Goal: Information Seeking & Learning: Learn about a topic

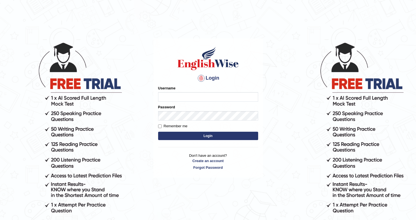
type input "Ozgur"
click at [179, 130] on form "Please fix the following errors: Username Ozgur Password Remember me Login" at bounding box center [208, 113] width 100 height 56
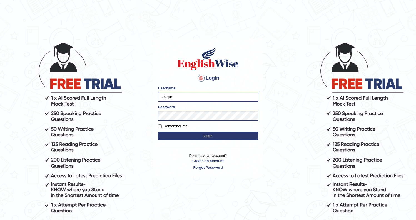
click at [178, 134] on button "Login" at bounding box center [208, 136] width 100 height 8
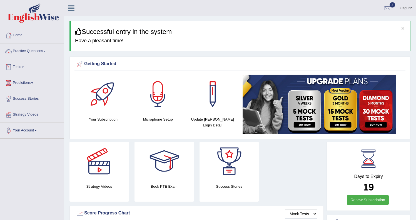
click at [33, 65] on link "Tests" at bounding box center [31, 66] width 63 height 14
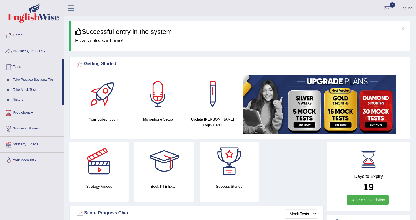
click at [31, 46] on link "Practice Questions" at bounding box center [31, 50] width 63 height 14
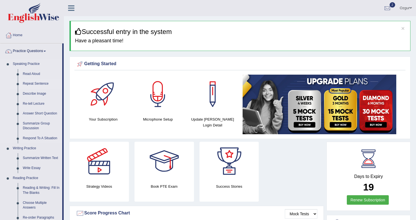
click at [34, 84] on link "Repeat Sentence" at bounding box center [41, 84] width 42 height 10
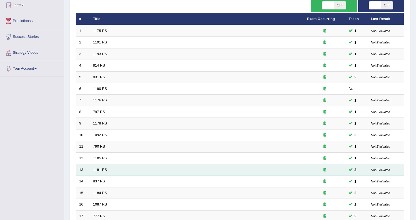
scroll to position [148, 0]
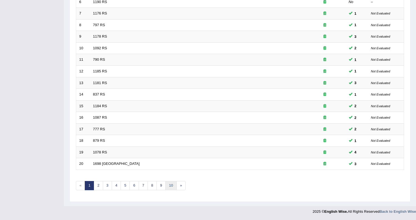
click at [170, 185] on link "10" at bounding box center [170, 185] width 11 height 9
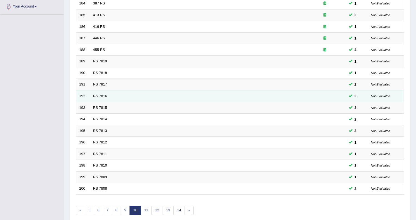
scroll to position [148, 0]
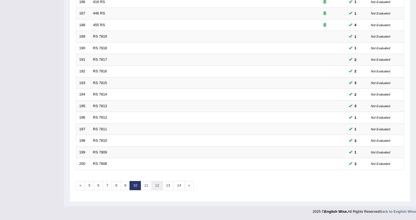
click at [153, 182] on link "12" at bounding box center [157, 185] width 11 height 9
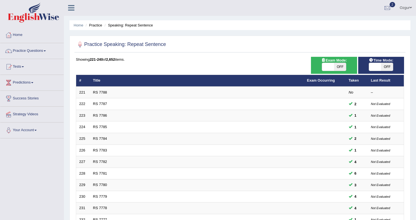
scroll to position [148, 0]
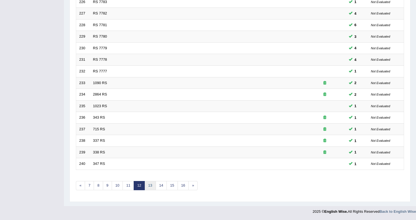
click at [153, 185] on link "13" at bounding box center [150, 185] width 11 height 9
click at [152, 187] on link "14" at bounding box center [152, 185] width 11 height 9
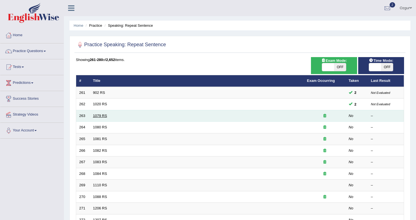
click at [97, 117] on link "1079 RS" at bounding box center [100, 115] width 14 height 4
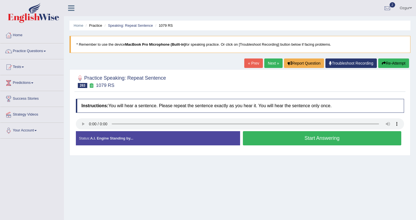
click at [269, 138] on button "Start Answering" at bounding box center [322, 138] width 159 height 14
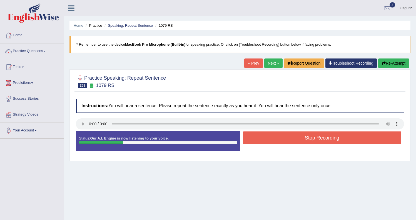
click at [275, 137] on button "Stop Recording" at bounding box center [322, 137] width 159 height 13
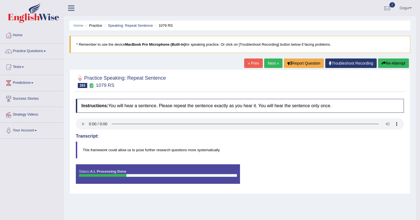
click at [388, 63] on body "Toggle navigation Home Practice Questions Speaking Practice Read Aloud Repeat S…" at bounding box center [210, 110] width 420 height 220
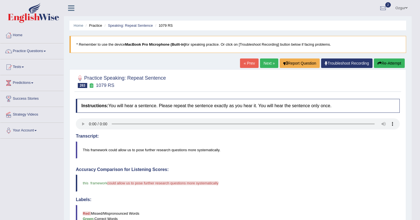
click at [390, 61] on body "Toggle navigation Home Practice Questions Speaking Practice Read Aloud Repeat S…" at bounding box center [210, 110] width 420 height 220
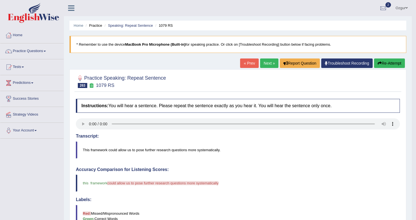
click at [390, 62] on button "Re-Attempt" at bounding box center [389, 62] width 31 height 9
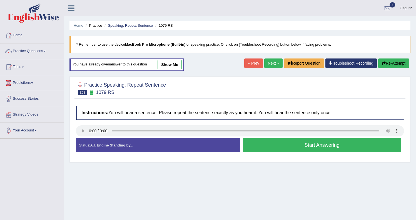
click at [304, 144] on button "Start Answering" at bounding box center [322, 145] width 159 height 14
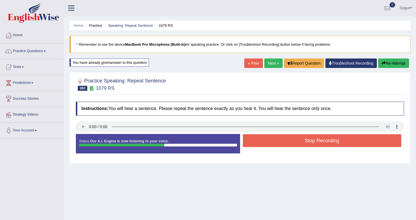
click at [306, 139] on button "Stop Recording" at bounding box center [322, 140] width 159 height 13
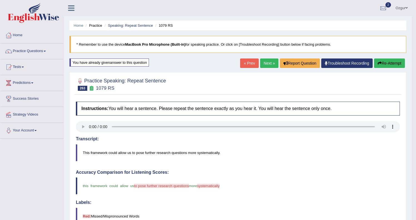
click at [393, 64] on button "Re-Attempt" at bounding box center [389, 62] width 31 height 9
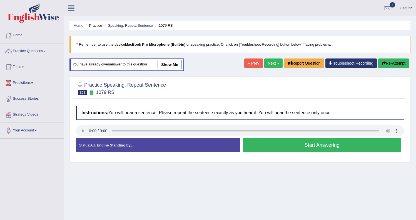
click at [318, 145] on button "Start Answering" at bounding box center [322, 145] width 159 height 14
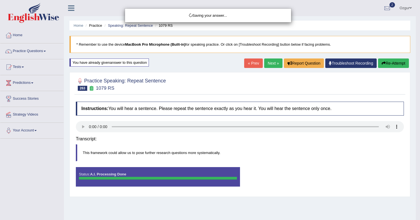
drag, startPoint x: 394, startPoint y: 64, endPoint x: 389, endPoint y: 72, distance: 10.0
click at [394, 64] on div "Saving your answer..." at bounding box center [210, 110] width 420 height 220
click at [391, 64] on div "Saving your answer..." at bounding box center [210, 110] width 420 height 220
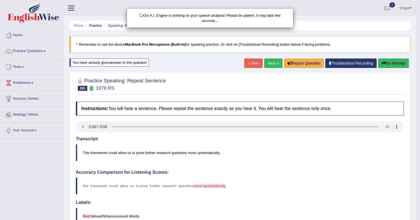
click at [392, 63] on div "Our A.I. Engine is working on your speech analysis! Please be patient. It may t…" at bounding box center [210, 110] width 420 height 220
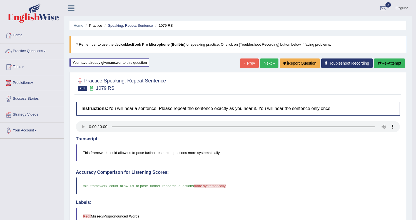
click at [391, 66] on button "Re-Attempt" at bounding box center [389, 62] width 31 height 9
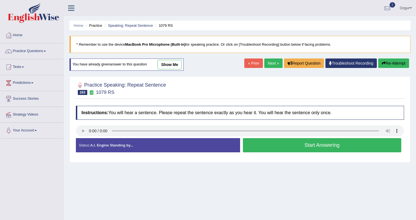
click at [271, 142] on button "Start Answering" at bounding box center [322, 145] width 159 height 14
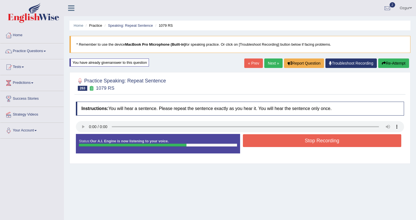
click at [303, 142] on button "Stop Recording" at bounding box center [322, 140] width 159 height 13
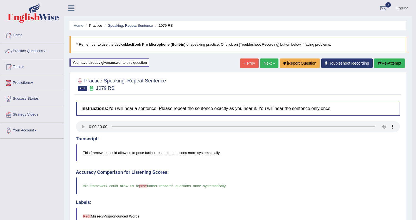
click at [377, 61] on button "Re-Attempt" at bounding box center [389, 62] width 31 height 9
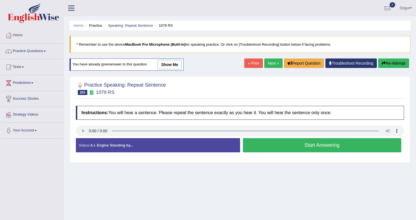
click at [259, 142] on button "Start Answering" at bounding box center [322, 145] width 159 height 14
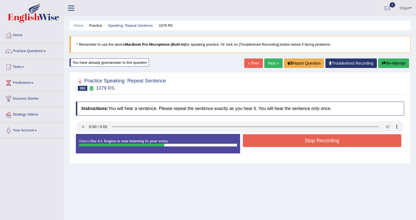
click at [281, 139] on button "Stop Recording" at bounding box center [322, 140] width 159 height 13
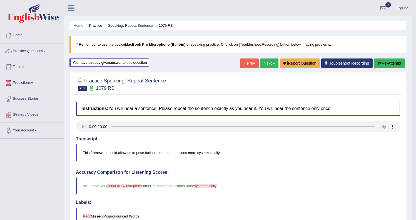
click at [378, 64] on icon "button" at bounding box center [380, 63] width 4 height 4
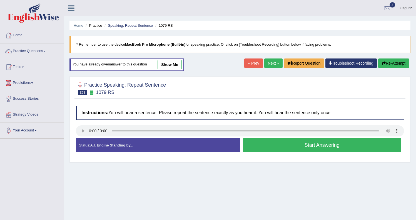
click at [283, 140] on button "Start Answering" at bounding box center [322, 145] width 159 height 14
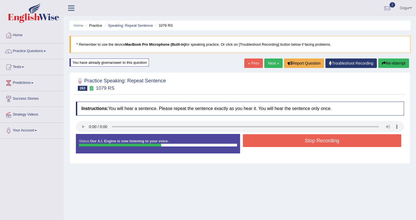
click at [281, 137] on button "Stop Recording" at bounding box center [322, 140] width 159 height 13
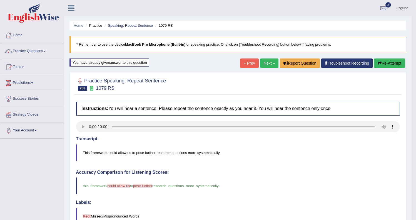
click at [384, 61] on button "Re-Attempt" at bounding box center [389, 62] width 31 height 9
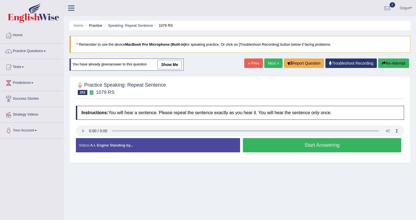
click at [264, 146] on button "Start Answering" at bounding box center [322, 145] width 159 height 14
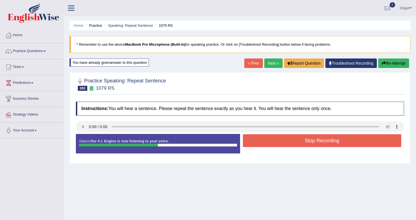
click at [267, 143] on button "Stop Recording" at bounding box center [322, 140] width 159 height 13
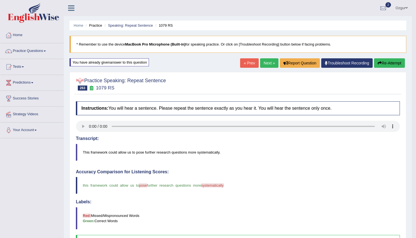
click at [260, 62] on link "Next »" at bounding box center [269, 62] width 18 height 9
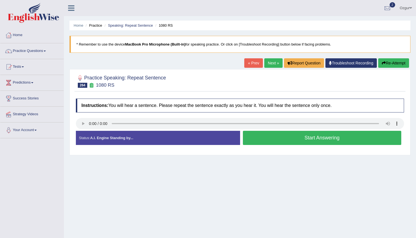
click at [272, 138] on button "Start Answering" at bounding box center [322, 138] width 159 height 14
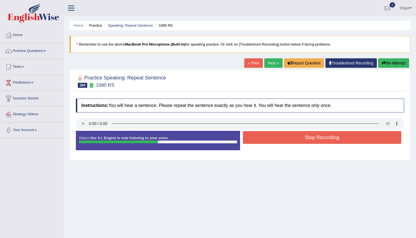
click at [272, 139] on button "Stop Recording" at bounding box center [322, 137] width 159 height 13
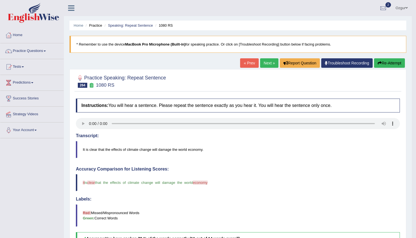
click at [262, 65] on link "Next »" at bounding box center [269, 62] width 18 height 9
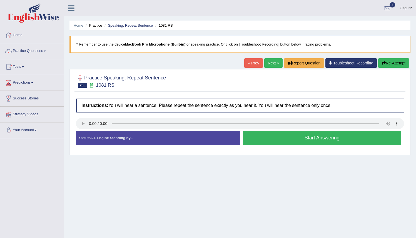
click at [273, 135] on button "Start Answering" at bounding box center [322, 138] width 159 height 14
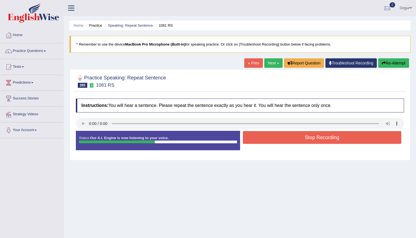
click at [269, 135] on button "Stop Recording" at bounding box center [322, 137] width 159 height 13
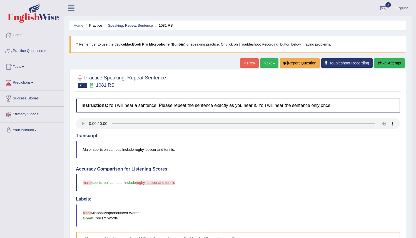
click at [269, 66] on link "Next »" at bounding box center [269, 62] width 18 height 9
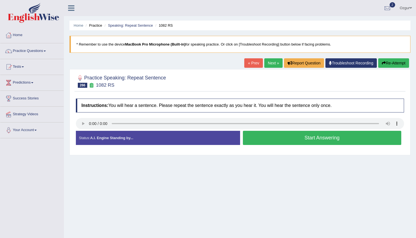
click at [282, 142] on button "Start Answering" at bounding box center [322, 138] width 159 height 14
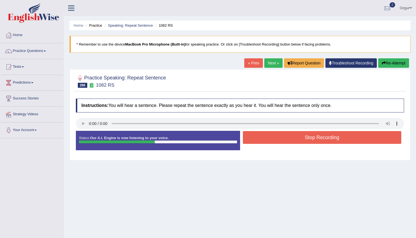
click at [272, 137] on button "Stop Recording" at bounding box center [322, 137] width 159 height 13
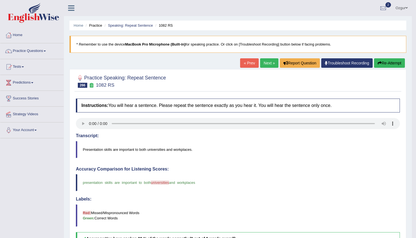
click at [263, 63] on link "Next »" at bounding box center [269, 62] width 18 height 9
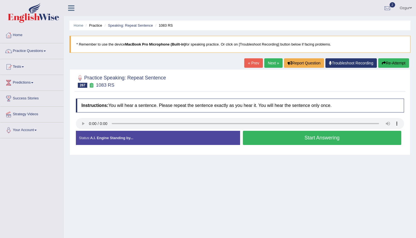
click at [274, 136] on button "Start Answering" at bounding box center [322, 138] width 159 height 14
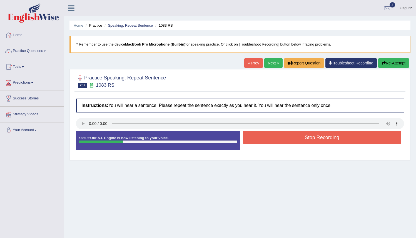
click at [283, 138] on button "Stop Recording" at bounding box center [322, 137] width 159 height 13
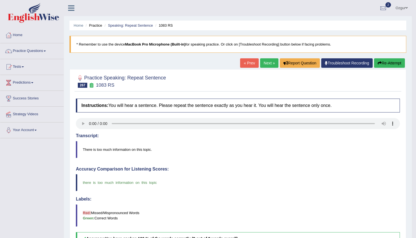
click at [265, 59] on link "Next »" at bounding box center [269, 62] width 18 height 9
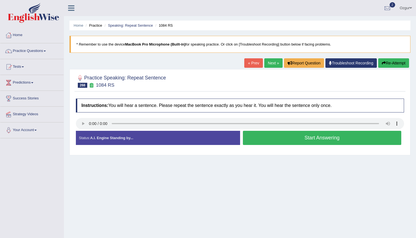
click at [274, 135] on button "Start Answering" at bounding box center [322, 138] width 159 height 14
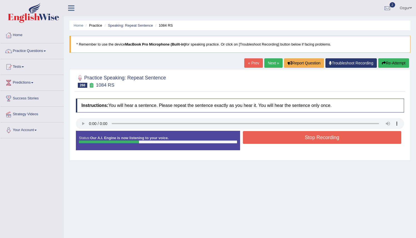
click at [279, 140] on button "Stop Recording" at bounding box center [322, 137] width 159 height 13
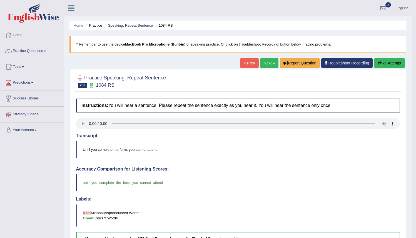
click at [264, 63] on link "Next »" at bounding box center [269, 62] width 18 height 9
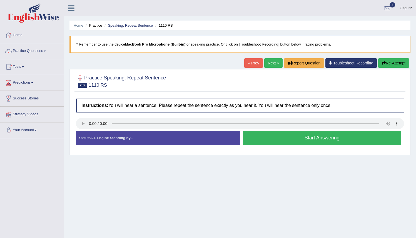
click at [276, 137] on button "Start Answering" at bounding box center [322, 138] width 159 height 14
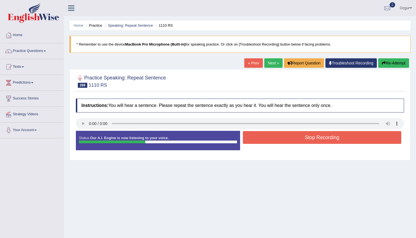
click at [281, 134] on button "Stop Recording" at bounding box center [322, 137] width 159 height 13
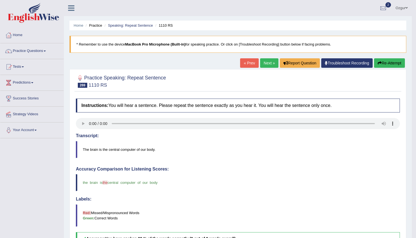
click at [270, 66] on link "Next »" at bounding box center [269, 62] width 18 height 9
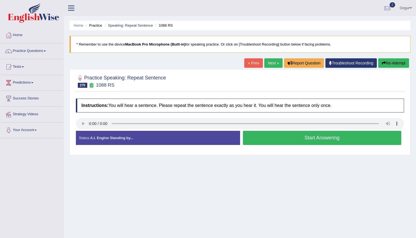
click at [276, 137] on button "Start Answering" at bounding box center [322, 138] width 159 height 14
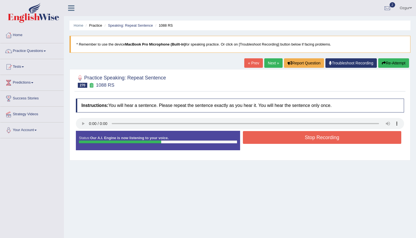
click at [276, 135] on button "Stop Recording" at bounding box center [322, 137] width 159 height 13
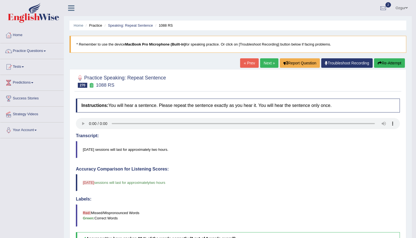
click at [262, 66] on link "Next »" at bounding box center [269, 62] width 18 height 9
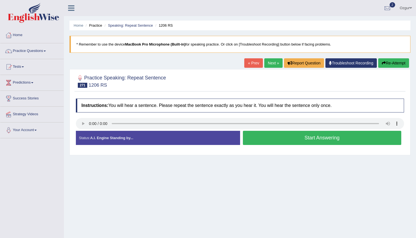
click at [263, 138] on button "Start Answering" at bounding box center [322, 138] width 159 height 14
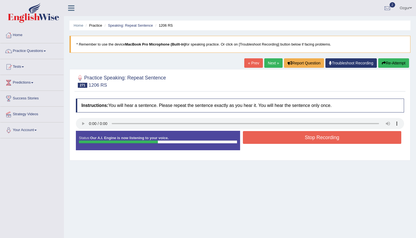
click at [271, 140] on button "Stop Recording" at bounding box center [322, 137] width 159 height 13
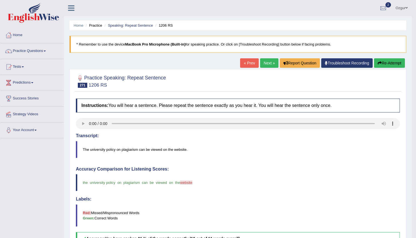
click at [271, 63] on link "Next »" at bounding box center [269, 62] width 18 height 9
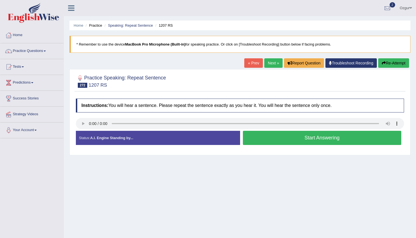
click at [279, 140] on button "Start Answering" at bounding box center [322, 138] width 159 height 14
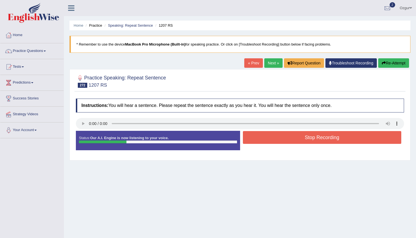
click at [269, 139] on button "Stop Recording" at bounding box center [322, 137] width 159 height 13
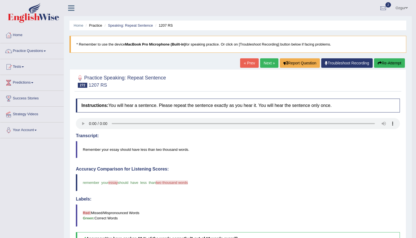
click at [264, 62] on link "Next »" at bounding box center [269, 62] width 18 height 9
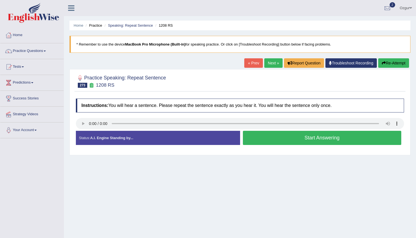
click at [279, 141] on button "Start Answering" at bounding box center [322, 138] width 159 height 14
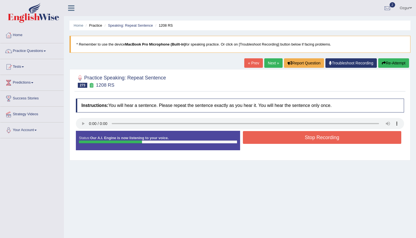
click at [289, 137] on button "Stop Recording" at bounding box center [322, 137] width 159 height 13
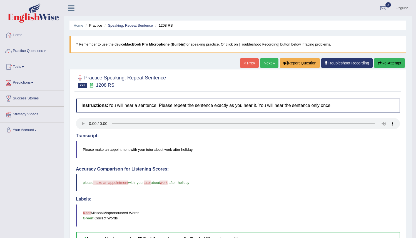
click at [269, 64] on link "Next »" at bounding box center [269, 62] width 18 height 9
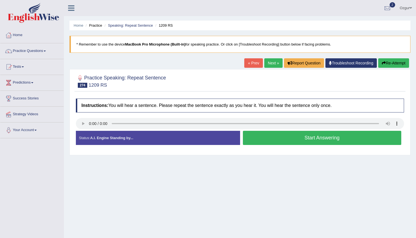
click at [268, 138] on button "Start Answering" at bounding box center [322, 138] width 159 height 14
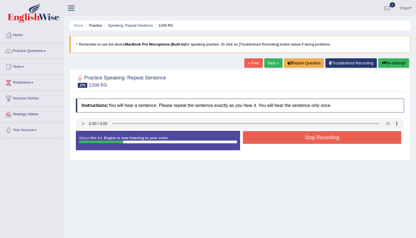
click at [276, 135] on button "Stop Recording" at bounding box center [322, 137] width 159 height 13
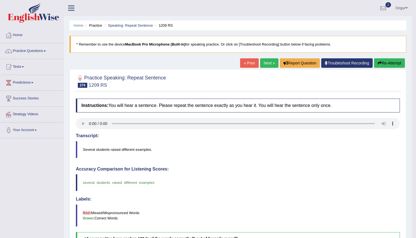
click at [263, 65] on link "Next »" at bounding box center [269, 62] width 18 height 9
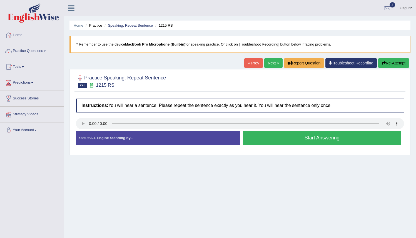
click at [274, 138] on button "Start Answering" at bounding box center [322, 138] width 159 height 14
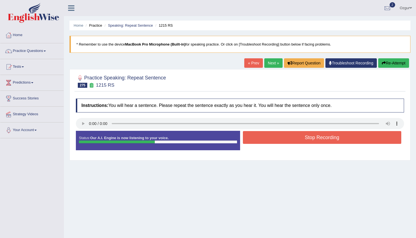
click at [292, 137] on button "Stop Recording" at bounding box center [322, 137] width 159 height 13
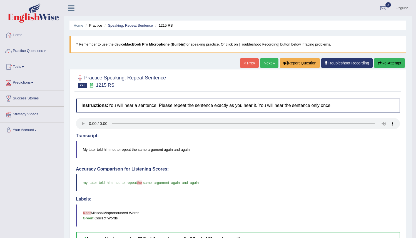
click at [260, 61] on link "Next »" at bounding box center [269, 62] width 18 height 9
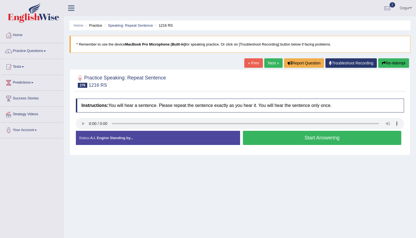
click at [276, 139] on button "Start Answering" at bounding box center [322, 138] width 159 height 14
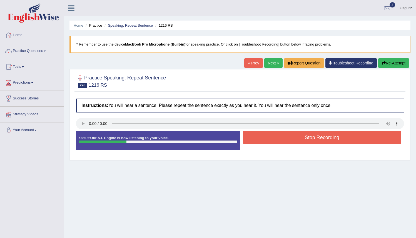
click at [274, 138] on button "Stop Recording" at bounding box center [322, 137] width 159 height 13
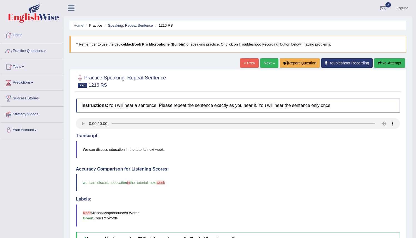
click at [269, 67] on link "Next »" at bounding box center [269, 62] width 18 height 9
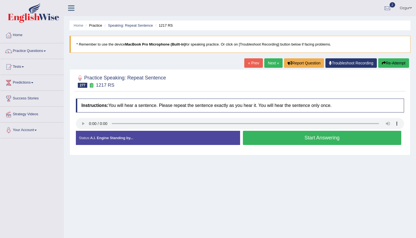
click at [271, 140] on button "Start Answering" at bounding box center [322, 138] width 159 height 14
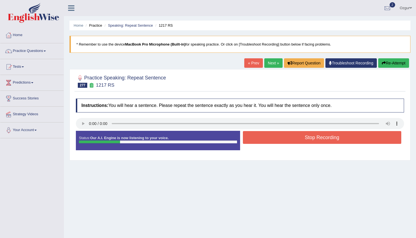
click at [271, 140] on button "Stop Recording" at bounding box center [322, 137] width 159 height 13
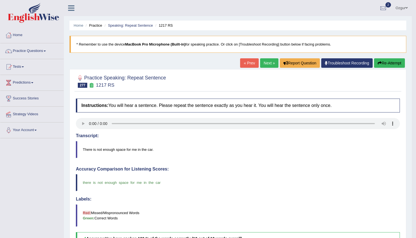
click at [264, 64] on link "Next »" at bounding box center [269, 62] width 18 height 9
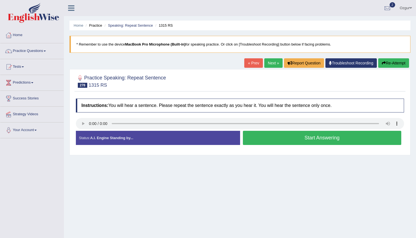
click at [267, 138] on button "Start Answering" at bounding box center [322, 138] width 159 height 14
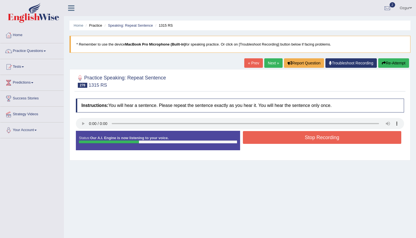
click at [279, 137] on button "Stop Recording" at bounding box center [322, 137] width 159 height 13
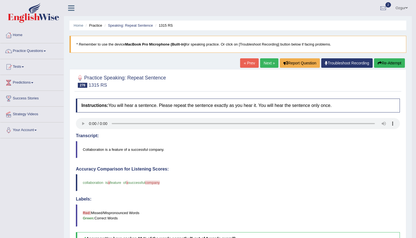
click at [260, 65] on link "Next »" at bounding box center [269, 62] width 18 height 9
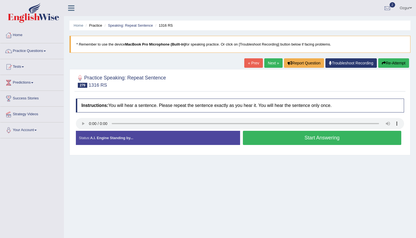
click at [282, 137] on button "Start Answering" at bounding box center [322, 138] width 159 height 14
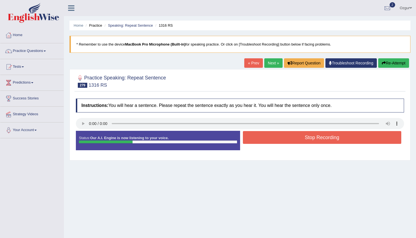
click at [275, 139] on button "Stop Recording" at bounding box center [322, 137] width 159 height 13
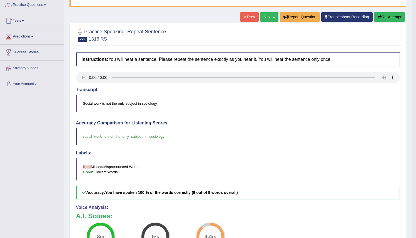
scroll to position [16, 0]
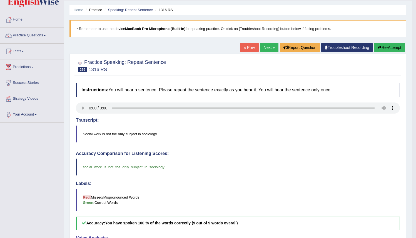
click at [269, 50] on link "Next »" at bounding box center [269, 47] width 18 height 9
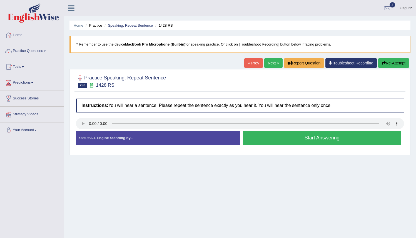
click at [272, 137] on button "Start Answering" at bounding box center [322, 138] width 159 height 14
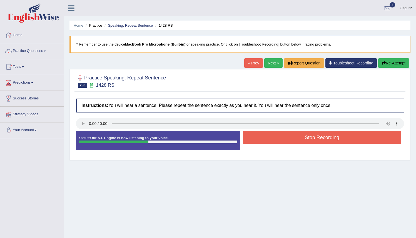
click at [276, 138] on button "Stop Recording" at bounding box center [322, 137] width 159 height 13
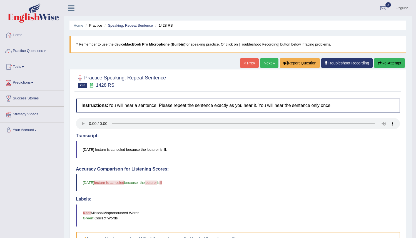
click at [263, 61] on link "Next »" at bounding box center [269, 62] width 18 height 9
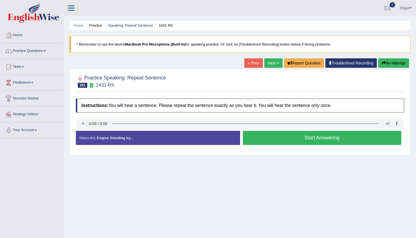
click at [279, 133] on button "Start Answering" at bounding box center [322, 138] width 159 height 14
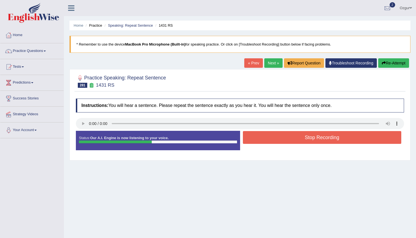
click at [262, 137] on button "Stop Recording" at bounding box center [322, 137] width 159 height 13
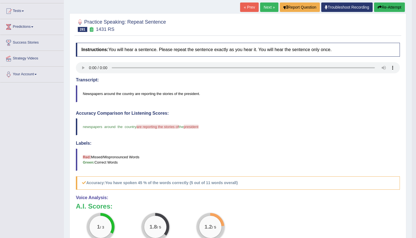
scroll to position [2, 0]
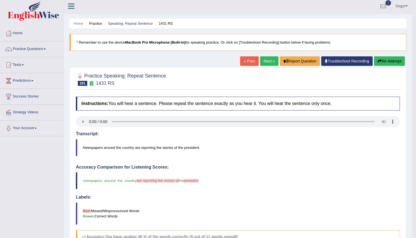
click at [269, 65] on link "Next »" at bounding box center [269, 60] width 18 height 9
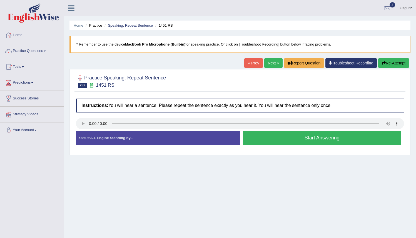
click at [305, 136] on button "Start Answering" at bounding box center [322, 138] width 159 height 14
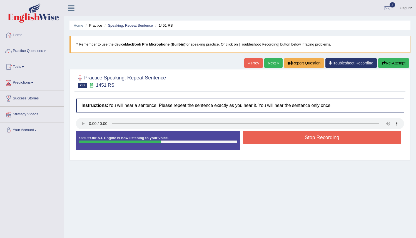
click at [300, 138] on button "Stop Recording" at bounding box center [322, 137] width 159 height 13
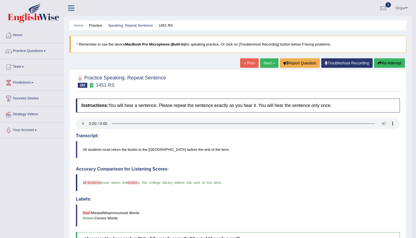
click at [268, 66] on link "Next »" at bounding box center [269, 62] width 18 height 9
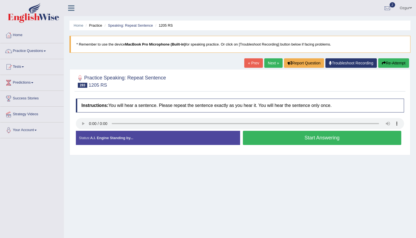
click at [274, 143] on button "Start Answering" at bounding box center [322, 138] width 159 height 14
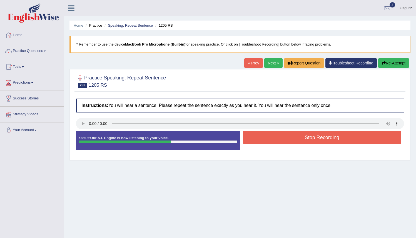
click at [279, 137] on button "Stop Recording" at bounding box center [322, 137] width 159 height 13
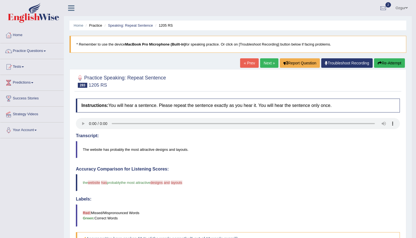
click at [264, 65] on link "Next »" at bounding box center [269, 62] width 18 height 9
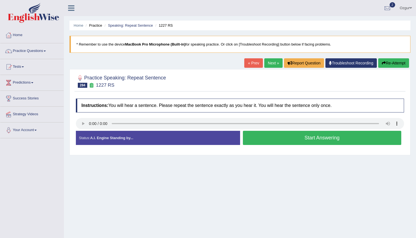
click at [289, 136] on button "Start Answering" at bounding box center [322, 138] width 159 height 14
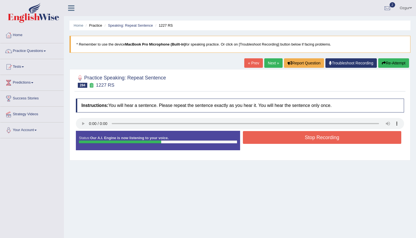
click at [290, 137] on button "Stop Recording" at bounding box center [322, 137] width 159 height 13
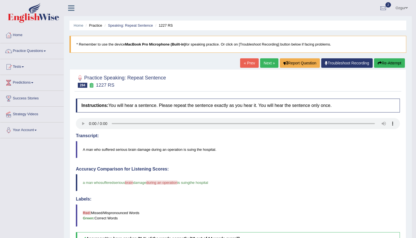
click at [268, 61] on link "Next »" at bounding box center [269, 62] width 18 height 9
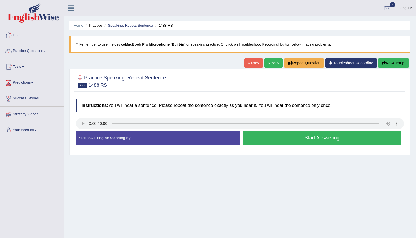
click at [274, 136] on button "Start Answering" at bounding box center [322, 138] width 159 height 14
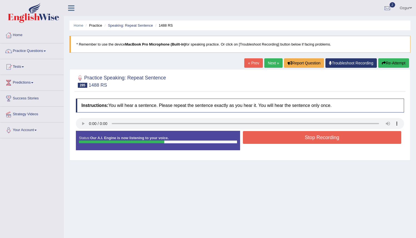
click at [274, 136] on button "Stop Recording" at bounding box center [322, 137] width 159 height 13
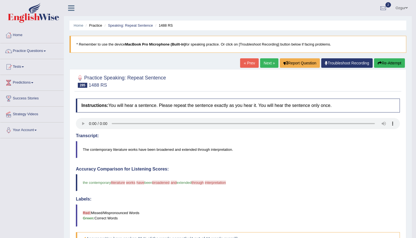
click at [384, 64] on button "Re-Attempt" at bounding box center [389, 62] width 31 height 9
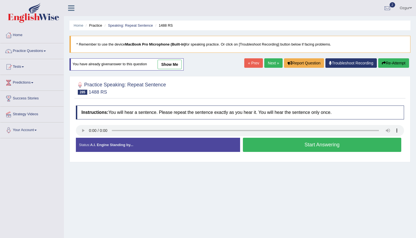
click at [262, 143] on button "Start Answering" at bounding box center [322, 145] width 159 height 14
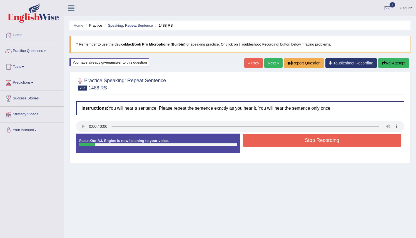
click at [266, 142] on button "Stop Recording" at bounding box center [322, 140] width 159 height 13
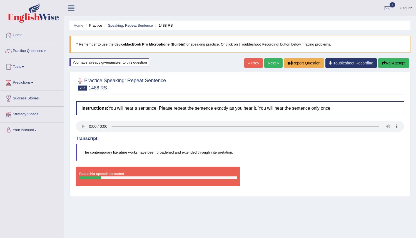
click at [397, 66] on button "Re-Attempt" at bounding box center [393, 62] width 31 height 9
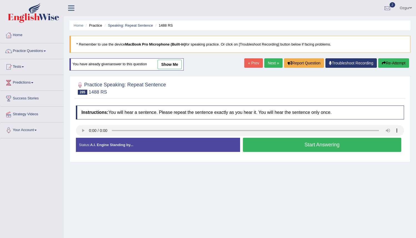
click at [293, 148] on button "Start Answering" at bounding box center [322, 145] width 159 height 14
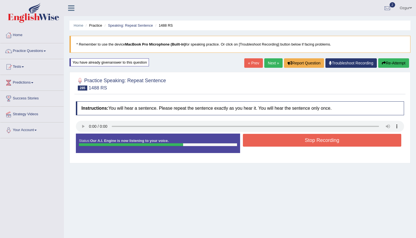
click at [291, 143] on button "Stop Recording" at bounding box center [322, 140] width 159 height 13
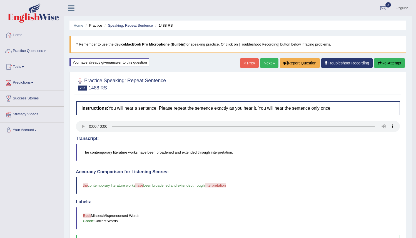
click at [263, 63] on link "Next »" at bounding box center [269, 62] width 18 height 9
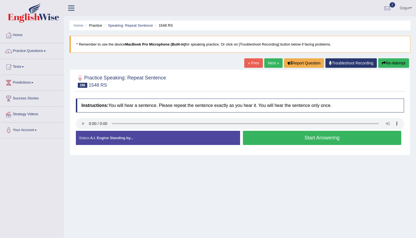
click at [275, 61] on link "Next »" at bounding box center [273, 62] width 18 height 9
click at [269, 137] on button "Start Answering" at bounding box center [322, 138] width 159 height 14
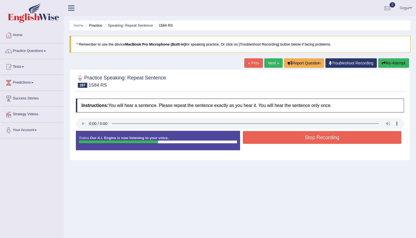
click at [319, 135] on button "Stop Recording" at bounding box center [322, 137] width 159 height 13
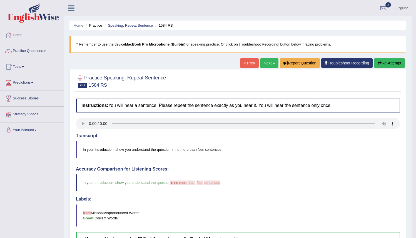
click at [266, 60] on link "Next »" at bounding box center [269, 62] width 18 height 9
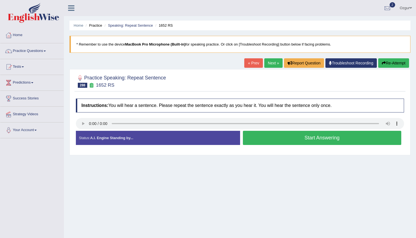
click at [306, 139] on button "Start Answering" at bounding box center [322, 138] width 159 height 14
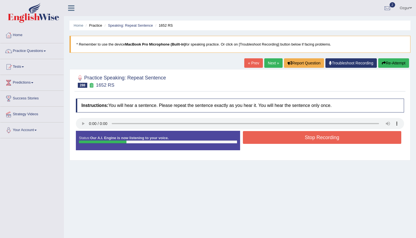
click at [282, 138] on button "Stop Recording" at bounding box center [322, 137] width 159 height 13
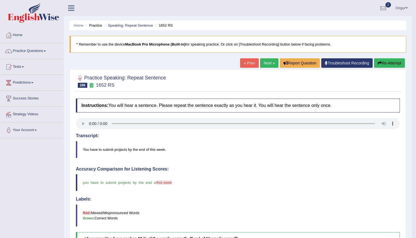
click at [264, 61] on link "Next »" at bounding box center [269, 62] width 18 height 9
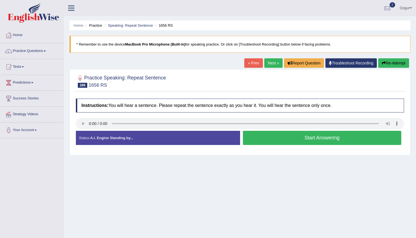
click at [277, 137] on button "Start Answering" at bounding box center [322, 138] width 159 height 14
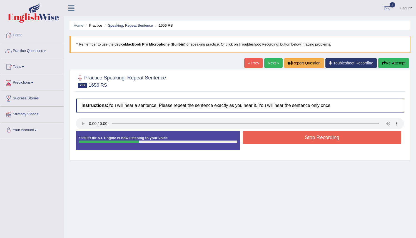
click at [269, 137] on button "Stop Recording" at bounding box center [322, 137] width 159 height 13
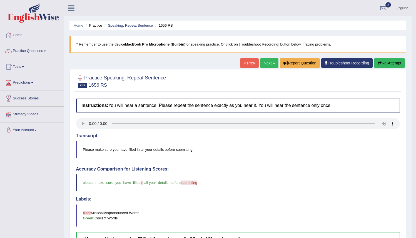
click at [266, 63] on link "Next »" at bounding box center [269, 62] width 18 height 9
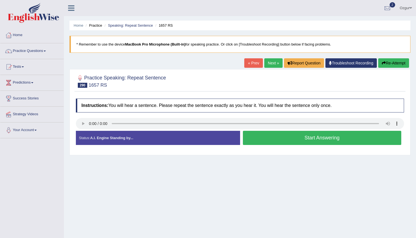
click at [278, 144] on button "Start Answering" at bounding box center [322, 138] width 159 height 14
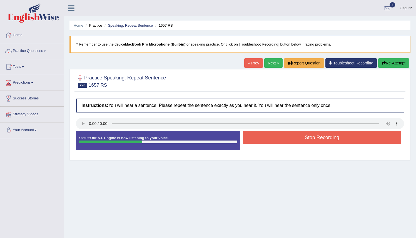
click at [274, 134] on button "Stop Recording" at bounding box center [322, 137] width 159 height 13
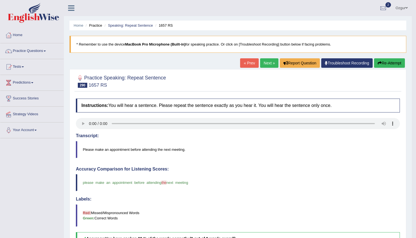
click at [272, 64] on link "Next »" at bounding box center [269, 62] width 18 height 9
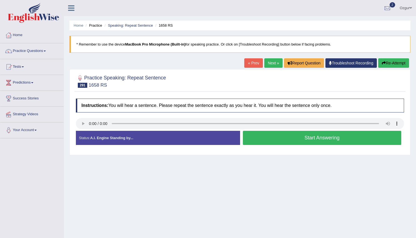
click at [279, 137] on button "Start Answering" at bounding box center [322, 138] width 159 height 14
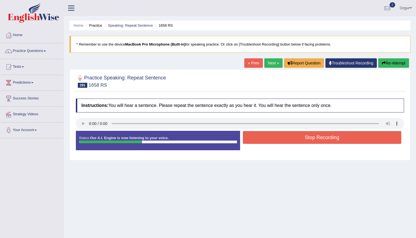
click at [260, 136] on button "Stop Recording" at bounding box center [322, 137] width 159 height 13
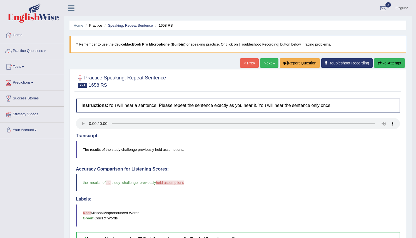
click at [265, 67] on link "Next »" at bounding box center [269, 62] width 18 height 9
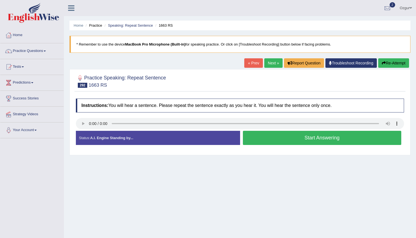
click at [274, 140] on button "Start Answering" at bounding box center [322, 138] width 159 height 14
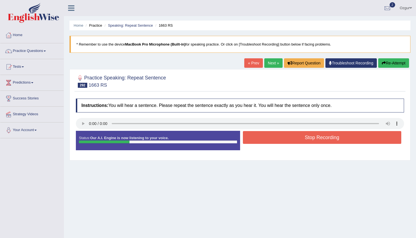
click at [269, 139] on button "Stop Recording" at bounding box center [322, 137] width 159 height 13
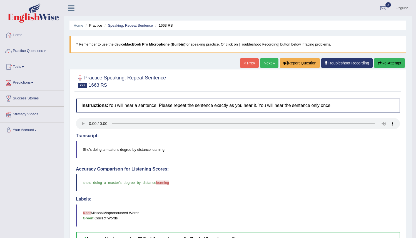
click at [270, 64] on link "Next »" at bounding box center [269, 62] width 18 height 9
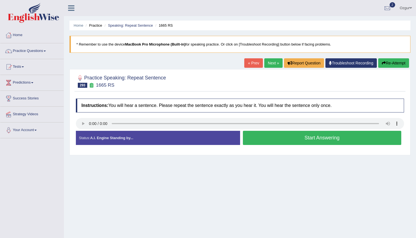
click at [281, 136] on button "Start Answering" at bounding box center [322, 138] width 159 height 14
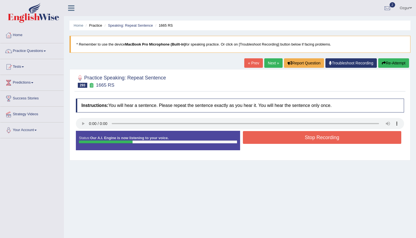
click at [280, 133] on button "Stop Recording" at bounding box center [322, 137] width 159 height 13
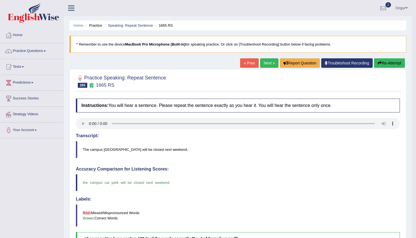
click at [266, 66] on link "Next »" at bounding box center [269, 62] width 18 height 9
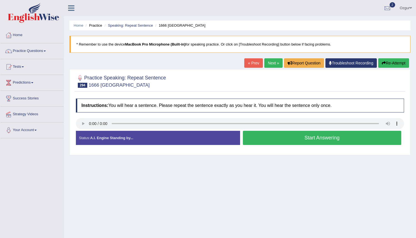
click at [267, 139] on button "Start Answering" at bounding box center [322, 138] width 159 height 14
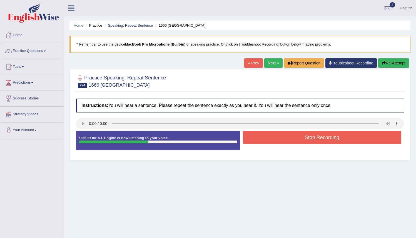
click at [269, 139] on button "Stop Recording" at bounding box center [322, 137] width 159 height 13
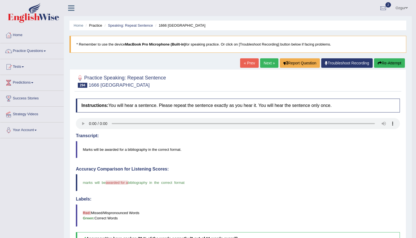
click at [267, 64] on link "Next »" at bounding box center [269, 62] width 18 height 9
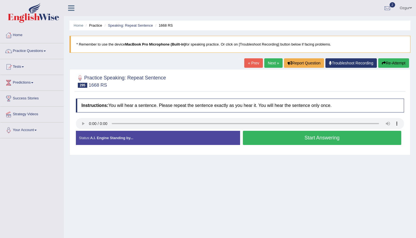
click at [269, 141] on button "Start Answering" at bounding box center [322, 138] width 159 height 14
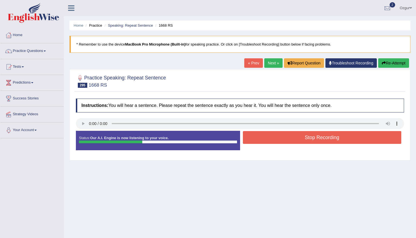
click at [269, 139] on button "Stop Recording" at bounding box center [322, 137] width 159 height 13
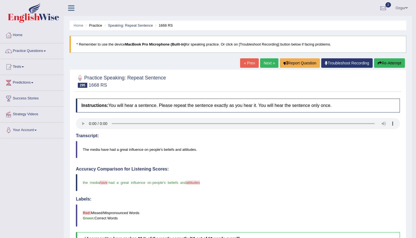
click at [267, 64] on link "Next »" at bounding box center [269, 62] width 18 height 9
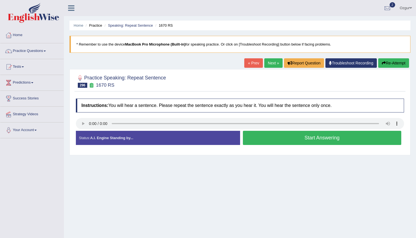
click at [275, 139] on button "Start Answering" at bounding box center [322, 138] width 159 height 14
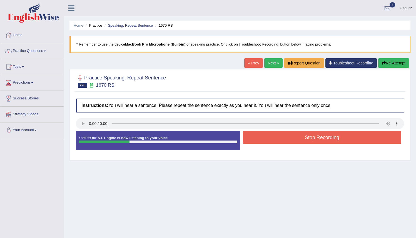
click at [276, 141] on button "Stop Recording" at bounding box center [322, 137] width 159 height 13
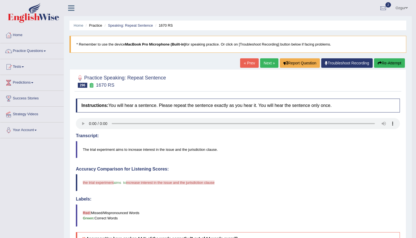
click at [395, 67] on button "Re-Attempt" at bounding box center [389, 62] width 31 height 9
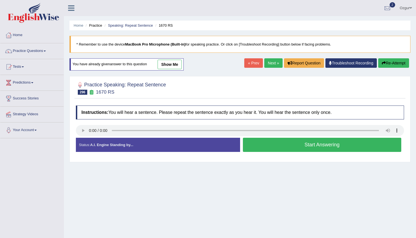
click at [285, 146] on button "Start Answering" at bounding box center [322, 145] width 159 height 14
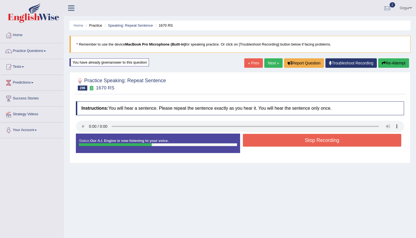
click at [287, 146] on button "Stop Recording" at bounding box center [322, 140] width 159 height 13
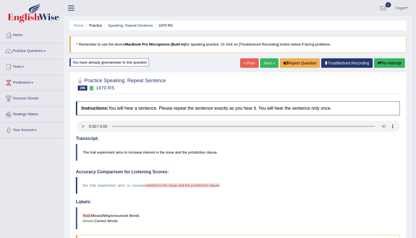
click at [384, 63] on button "Re-Attempt" at bounding box center [389, 62] width 31 height 9
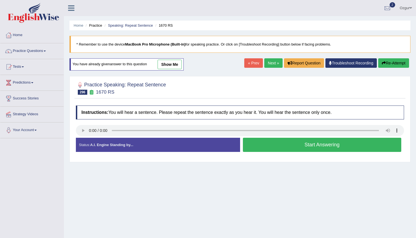
click at [269, 143] on button "Start Answering" at bounding box center [322, 145] width 159 height 14
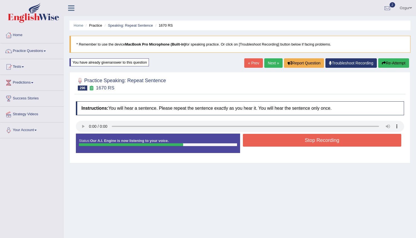
click at [269, 143] on button "Stop Recording" at bounding box center [322, 140] width 159 height 13
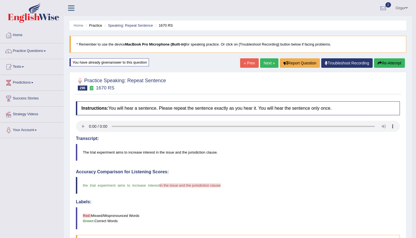
click at [398, 63] on button "Re-Attempt" at bounding box center [389, 62] width 31 height 9
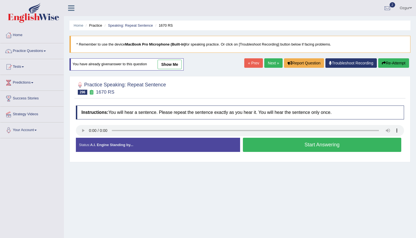
click at [272, 146] on button "Start Answering" at bounding box center [322, 145] width 159 height 14
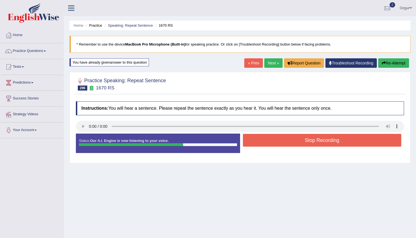
click at [280, 141] on button "Stop Recording" at bounding box center [322, 140] width 159 height 13
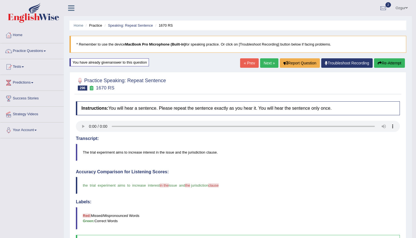
click at [268, 62] on link "Next »" at bounding box center [269, 62] width 18 height 9
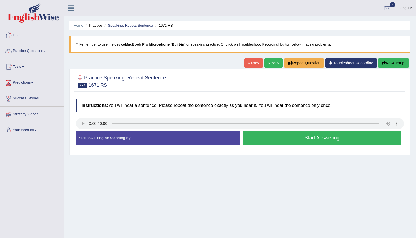
click at [269, 142] on button "Start Answering" at bounding box center [322, 138] width 159 height 14
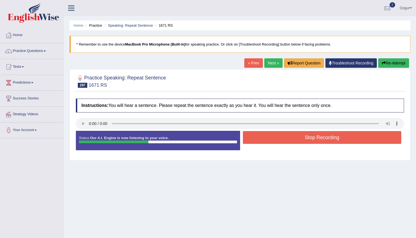
click at [269, 142] on button "Stop Recording" at bounding box center [322, 137] width 159 height 13
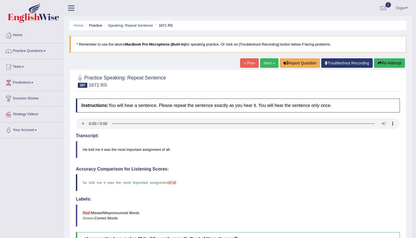
click at [269, 66] on link "Next »" at bounding box center [269, 62] width 18 height 9
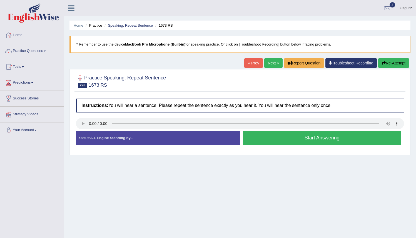
click at [265, 139] on button "Start Answering" at bounding box center [322, 138] width 159 height 14
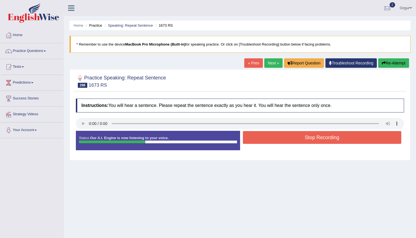
click at [255, 141] on button "Stop Recording" at bounding box center [322, 137] width 159 height 13
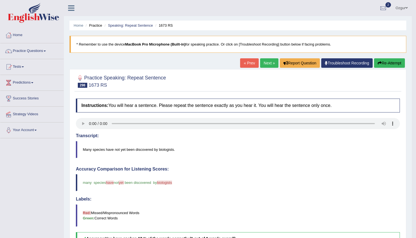
click at [264, 63] on link "Next »" at bounding box center [269, 62] width 18 height 9
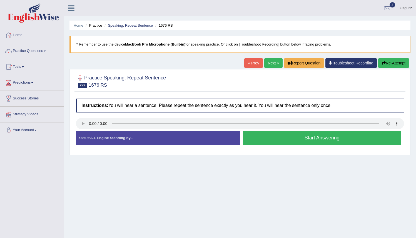
click at [273, 136] on button "Start Answering" at bounding box center [322, 138] width 159 height 14
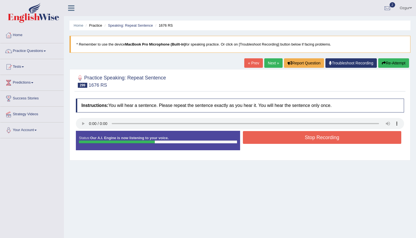
click at [271, 139] on button "Stop Recording" at bounding box center [322, 137] width 159 height 13
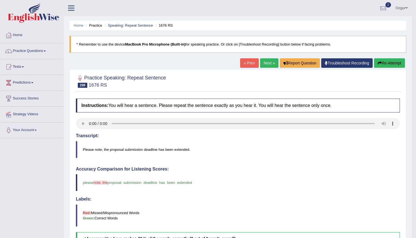
click at [267, 63] on link "Next »" at bounding box center [269, 62] width 18 height 9
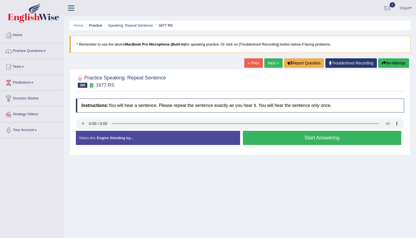
click at [284, 140] on button "Start Answering" at bounding box center [322, 138] width 159 height 14
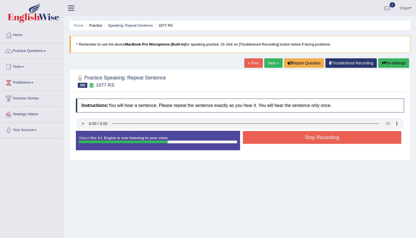
click at [284, 140] on button "Stop Recording" at bounding box center [322, 137] width 159 height 13
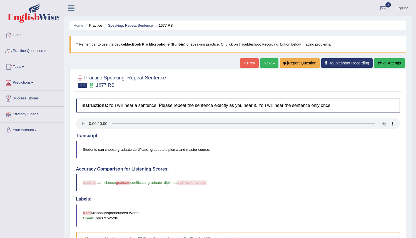
click at [268, 65] on link "Next »" at bounding box center [269, 62] width 18 height 9
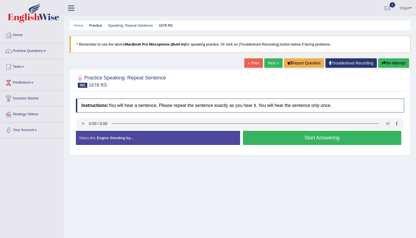
click at [284, 140] on button "Start Answering" at bounding box center [322, 138] width 159 height 14
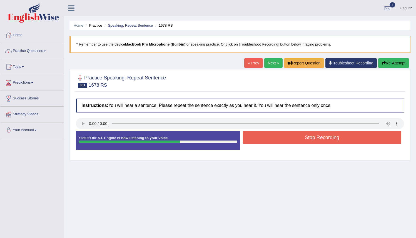
click at [284, 140] on button "Stop Recording" at bounding box center [322, 137] width 159 height 13
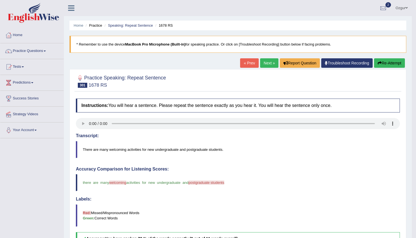
click at [268, 64] on link "Next »" at bounding box center [269, 62] width 18 height 9
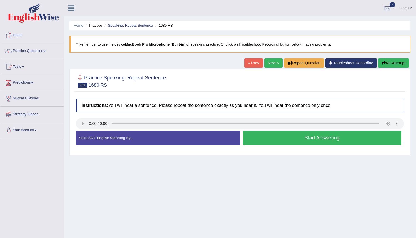
click at [270, 137] on button "Start Answering" at bounding box center [322, 138] width 159 height 14
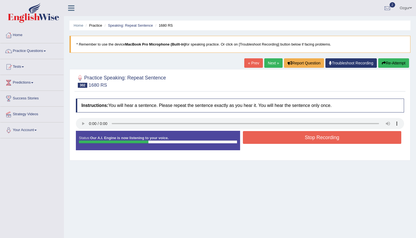
click at [269, 137] on button "Stop Recording" at bounding box center [322, 137] width 159 height 13
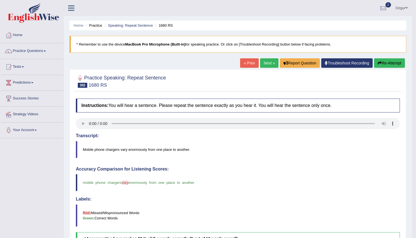
click at [267, 62] on link "Next »" at bounding box center [269, 62] width 18 height 9
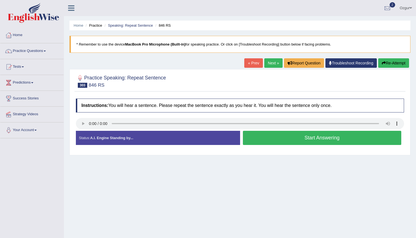
click at [272, 137] on button "Start Answering" at bounding box center [322, 138] width 159 height 14
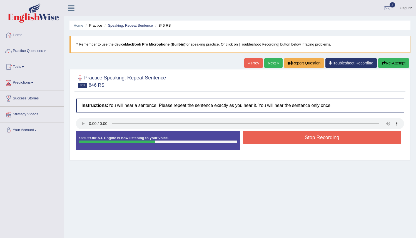
click at [263, 139] on button "Stop Recording" at bounding box center [322, 137] width 159 height 13
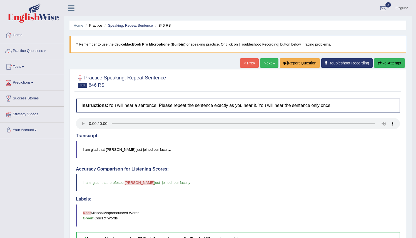
click at [269, 61] on link "Next »" at bounding box center [269, 62] width 18 height 9
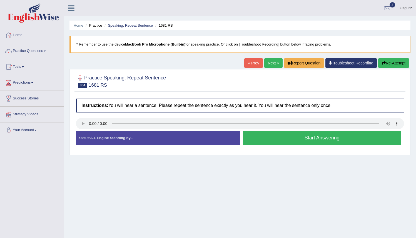
click at [278, 145] on button "Start Answering" at bounding box center [322, 138] width 159 height 14
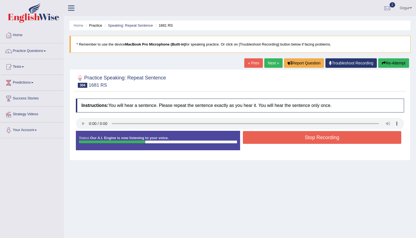
click at [295, 136] on button "Stop Recording" at bounding box center [322, 137] width 159 height 13
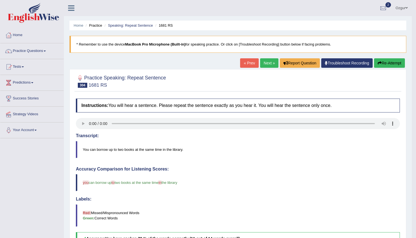
click at [267, 68] on link "Next »" at bounding box center [269, 62] width 18 height 9
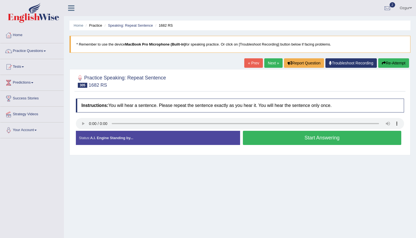
click at [272, 141] on button "Start Answering" at bounding box center [322, 138] width 159 height 14
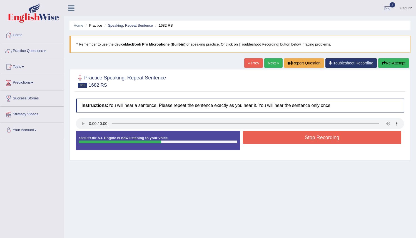
click at [272, 141] on button "Stop Recording" at bounding box center [322, 137] width 159 height 13
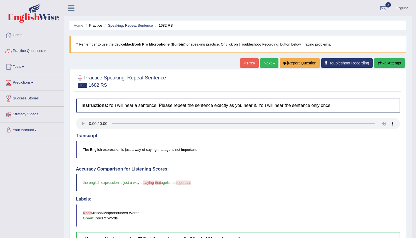
click at [272, 62] on link "Next »" at bounding box center [269, 62] width 18 height 9
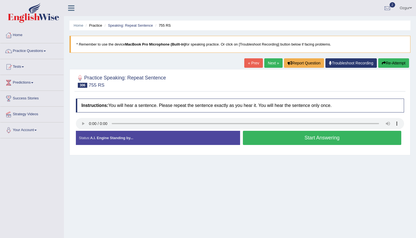
click at [258, 141] on button "Start Answering" at bounding box center [322, 138] width 159 height 14
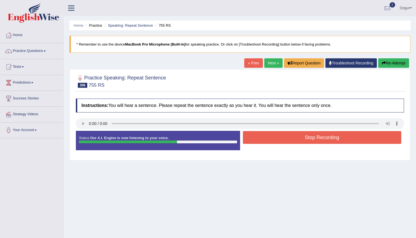
click at [258, 141] on button "Stop Recording" at bounding box center [322, 137] width 159 height 13
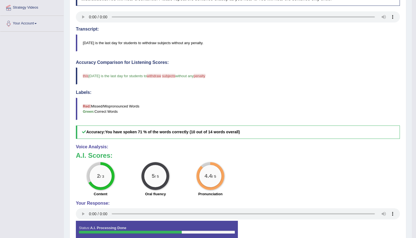
scroll to position [25, 0]
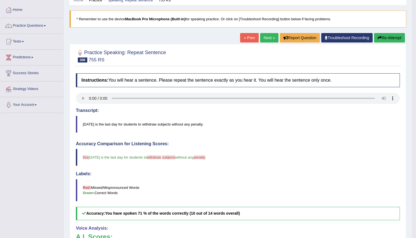
click at [266, 39] on link "Next »" at bounding box center [269, 37] width 18 height 9
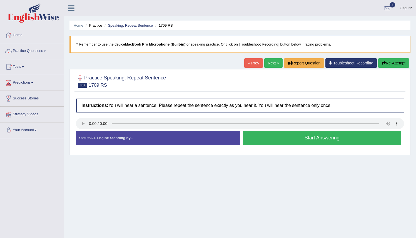
click at [287, 138] on button "Start Answering" at bounding box center [322, 138] width 159 height 14
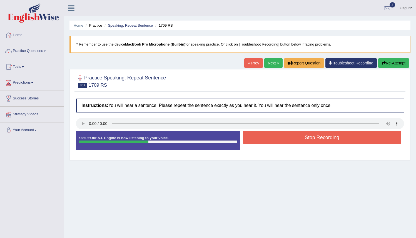
click at [266, 137] on button "Stop Recording" at bounding box center [322, 137] width 159 height 13
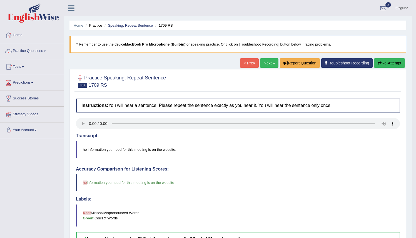
click at [263, 63] on link "Next »" at bounding box center [269, 62] width 18 height 9
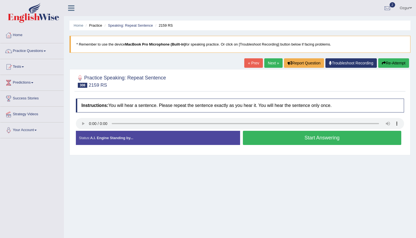
click at [272, 138] on button "Start Answering" at bounding box center [322, 138] width 159 height 14
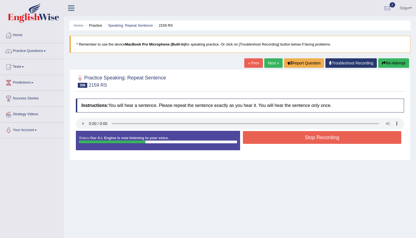
click at [272, 138] on button "Stop Recording" at bounding box center [322, 137] width 159 height 13
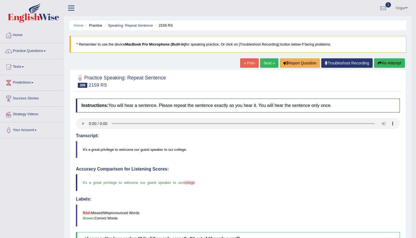
click at [271, 64] on link "Next »" at bounding box center [269, 62] width 18 height 9
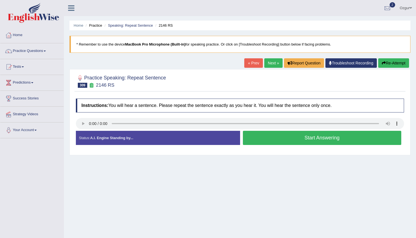
click at [268, 138] on button "Start Answering" at bounding box center [322, 138] width 159 height 14
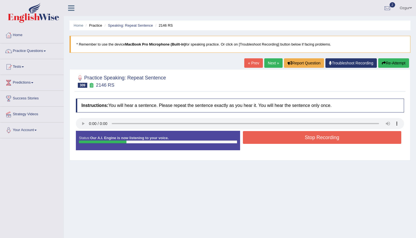
click at [268, 138] on button "Stop Recording" at bounding box center [322, 137] width 159 height 13
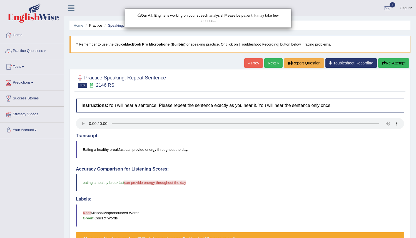
click at [83, 123] on div "Our A.I. Engine is working on your speech analysis! Please be patient. It may t…" at bounding box center [208, 119] width 416 height 238
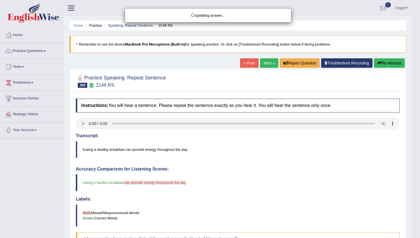
click at [83, 125] on div "Updating answer..." at bounding box center [210, 119] width 420 height 238
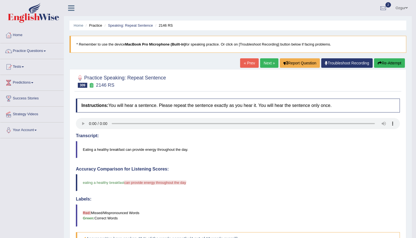
click at [382, 62] on button "Re-Attempt" at bounding box center [389, 62] width 31 height 9
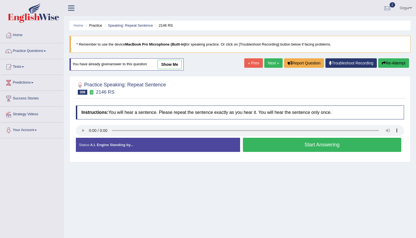
click at [281, 139] on button "Start Answering" at bounding box center [322, 145] width 159 height 14
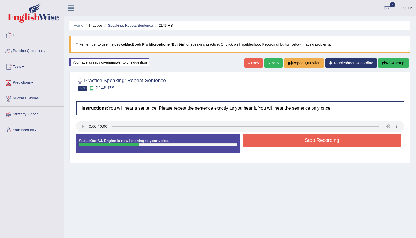
click at [281, 139] on button "Stop Recording" at bounding box center [322, 140] width 159 height 13
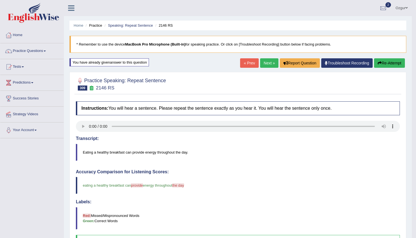
click at [267, 65] on link "Next »" at bounding box center [269, 62] width 18 height 9
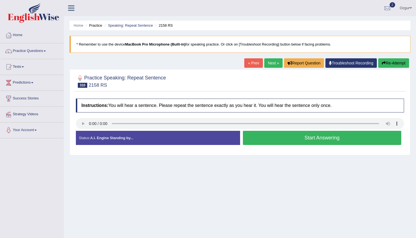
click at [275, 140] on button "Start Answering" at bounding box center [322, 138] width 159 height 14
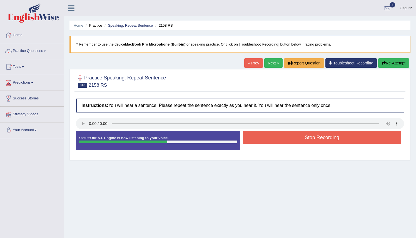
click at [275, 140] on button "Stop Recording" at bounding box center [322, 137] width 159 height 13
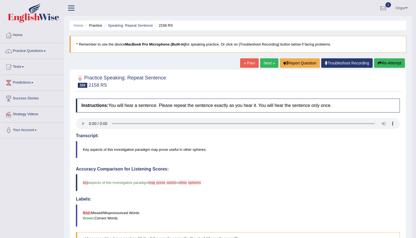
click at [393, 66] on button "Re-Attempt" at bounding box center [389, 62] width 31 height 9
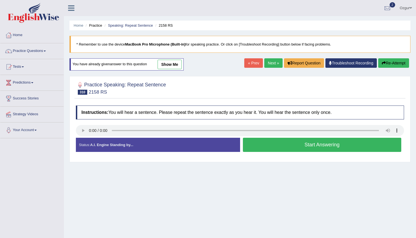
click at [278, 144] on button "Start Answering" at bounding box center [322, 145] width 159 height 14
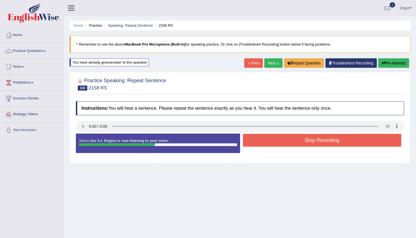
click at [278, 144] on button "Stop Recording" at bounding box center [322, 140] width 159 height 13
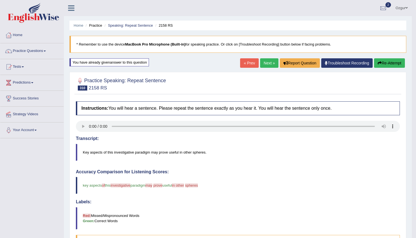
click at [386, 62] on button "Re-Attempt" at bounding box center [389, 62] width 31 height 9
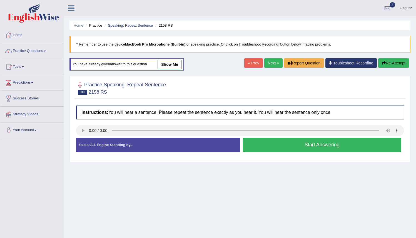
click at [267, 145] on button "Start Answering" at bounding box center [322, 145] width 159 height 14
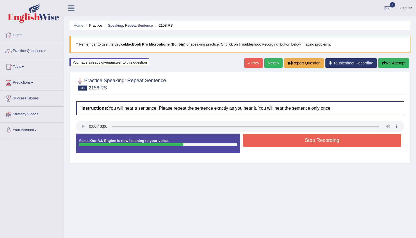
click at [269, 141] on button "Stop Recording" at bounding box center [322, 140] width 159 height 13
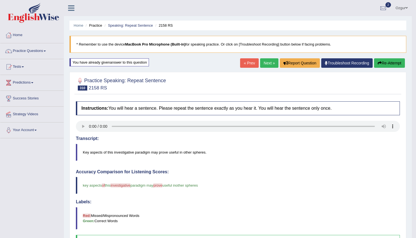
click at [263, 63] on link "Next »" at bounding box center [269, 62] width 18 height 9
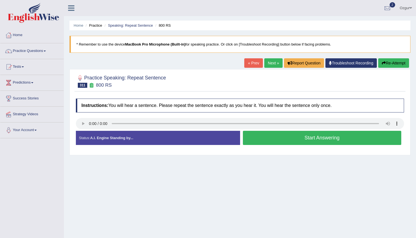
click at [269, 141] on button "Start Answering" at bounding box center [322, 138] width 159 height 14
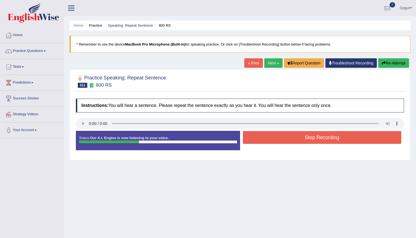
click at [269, 141] on button "Stop Recording" at bounding box center [322, 137] width 159 height 13
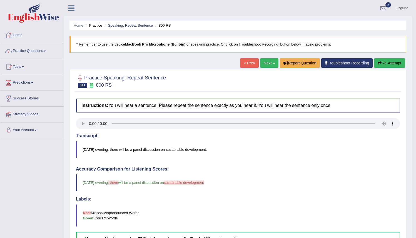
click at [266, 65] on link "Next »" at bounding box center [269, 62] width 18 height 9
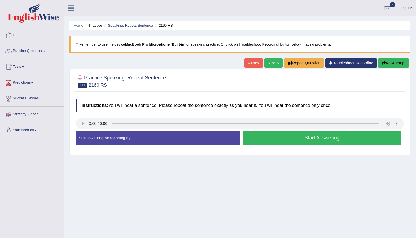
click at [285, 136] on button "Start Answering" at bounding box center [322, 138] width 159 height 14
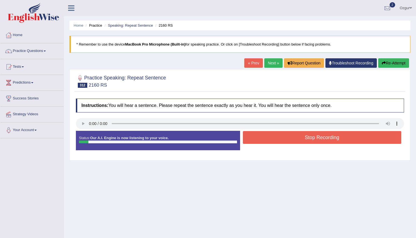
click at [321, 137] on button "Stop Recording" at bounding box center [322, 137] width 159 height 13
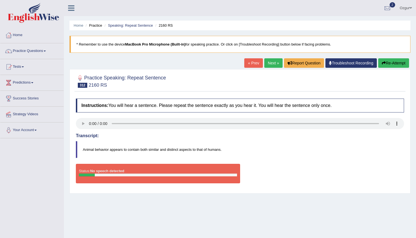
click at [400, 61] on button "Re-Attempt" at bounding box center [393, 62] width 31 height 9
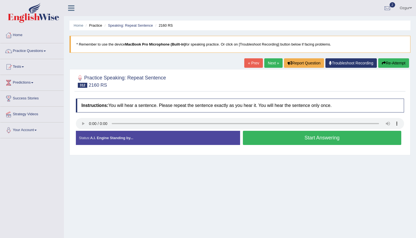
click at [309, 139] on button "Start Answering" at bounding box center [322, 138] width 159 height 14
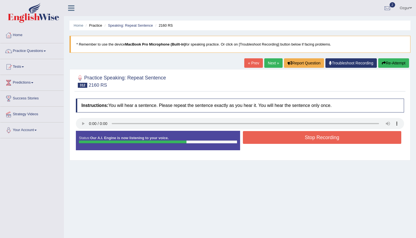
click at [309, 139] on button "Stop Recording" at bounding box center [322, 137] width 159 height 13
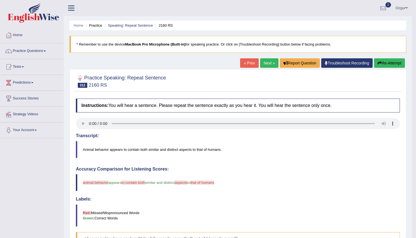
click at [270, 63] on link "Next »" at bounding box center [269, 62] width 18 height 9
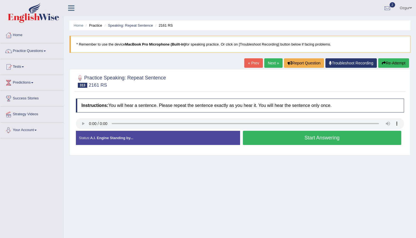
click at [251, 63] on link "« Prev" at bounding box center [253, 62] width 18 height 9
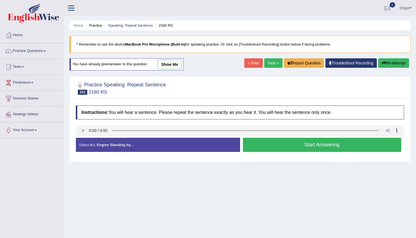
click at [310, 143] on button "Start Answering" at bounding box center [322, 145] width 159 height 14
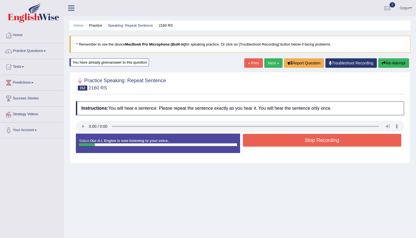
click at [390, 61] on button "Re-Attempt" at bounding box center [393, 62] width 31 height 9
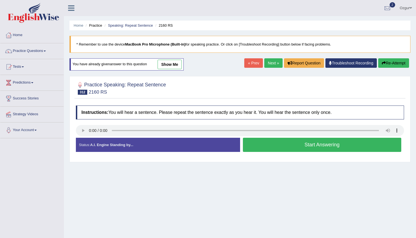
click at [284, 145] on button "Start Answering" at bounding box center [322, 145] width 159 height 14
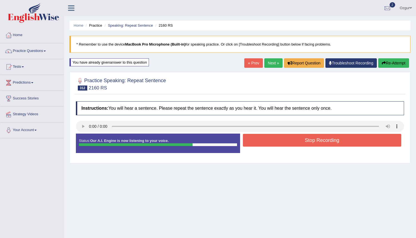
click at [283, 143] on button "Stop Recording" at bounding box center [322, 140] width 159 height 13
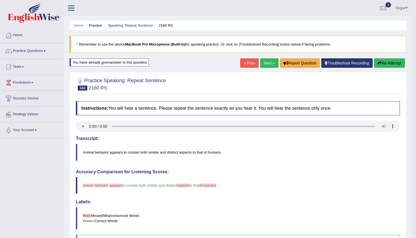
click at [389, 67] on button "Re-Attempt" at bounding box center [389, 62] width 31 height 9
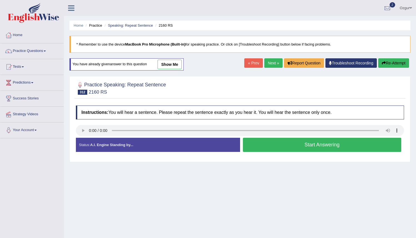
click at [277, 148] on button "Start Answering" at bounding box center [322, 145] width 159 height 14
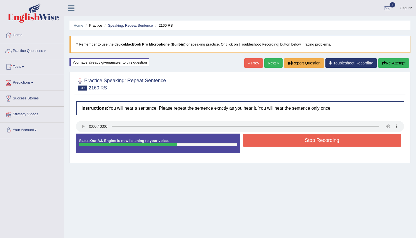
click at [276, 144] on button "Stop Recording" at bounding box center [322, 140] width 159 height 13
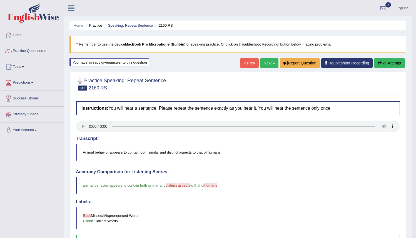
click at [266, 62] on link "Next »" at bounding box center [269, 62] width 18 height 9
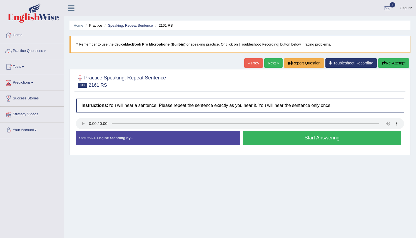
click at [278, 140] on button "Start Answering" at bounding box center [322, 138] width 159 height 14
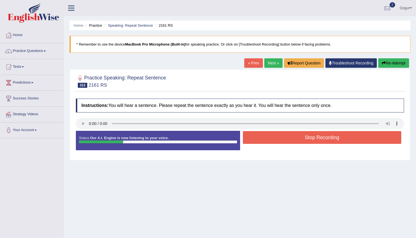
click at [278, 140] on button "Stop Recording" at bounding box center [322, 137] width 159 height 13
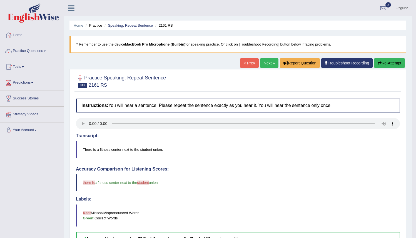
click at [269, 59] on link "Next »" at bounding box center [269, 62] width 18 height 9
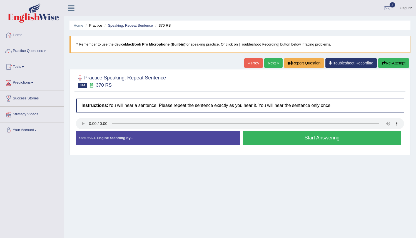
click at [269, 141] on button "Start Answering" at bounding box center [322, 138] width 159 height 14
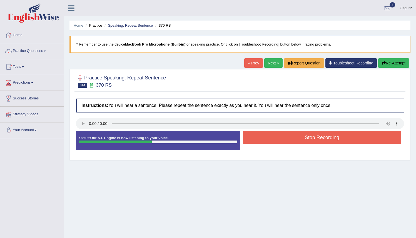
click at [269, 141] on button "Stop Recording" at bounding box center [322, 137] width 159 height 13
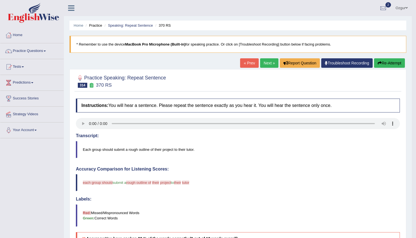
click at [393, 66] on button "Re-Attempt" at bounding box center [389, 62] width 31 height 9
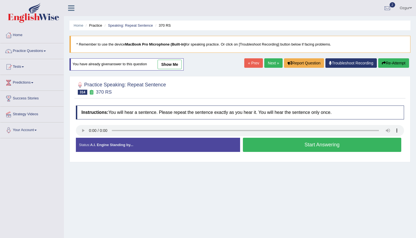
click at [267, 141] on button "Start Answering" at bounding box center [322, 145] width 159 height 14
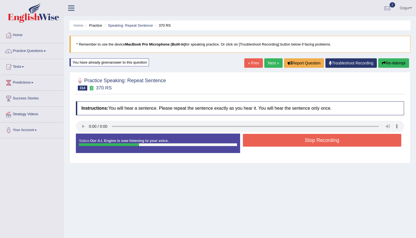
click at [268, 141] on button "Stop Recording" at bounding box center [322, 140] width 159 height 13
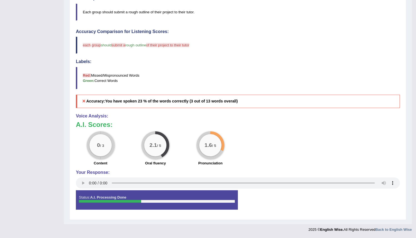
scroll to position [22, 0]
